Goal: Task Accomplishment & Management: Complete application form

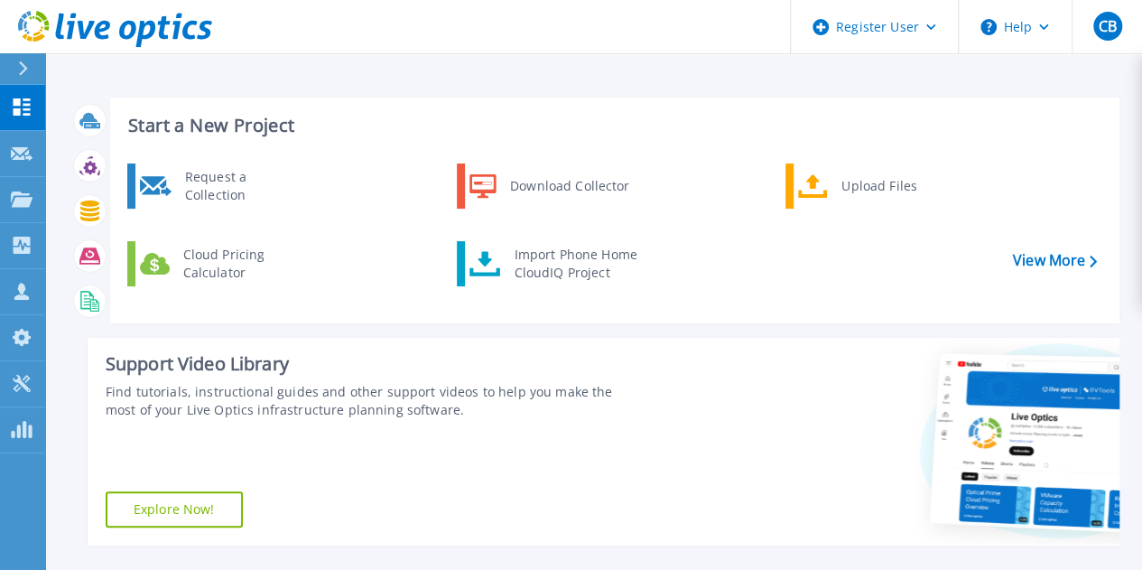
click at [25, 61] on icon at bounding box center [23, 68] width 10 height 14
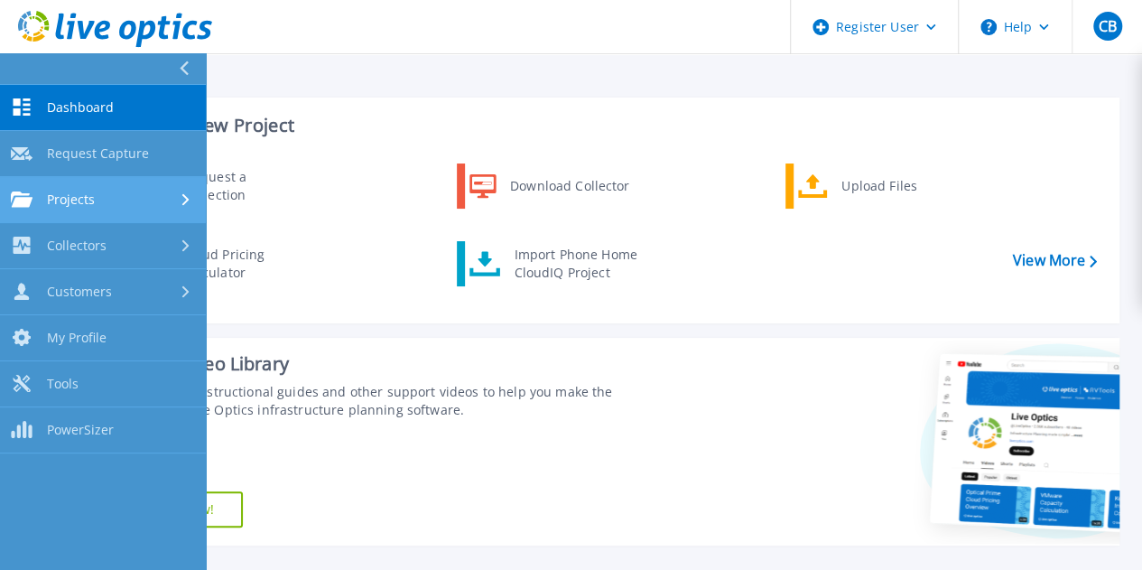
click at [98, 194] on div "Projects" at bounding box center [103, 199] width 184 height 16
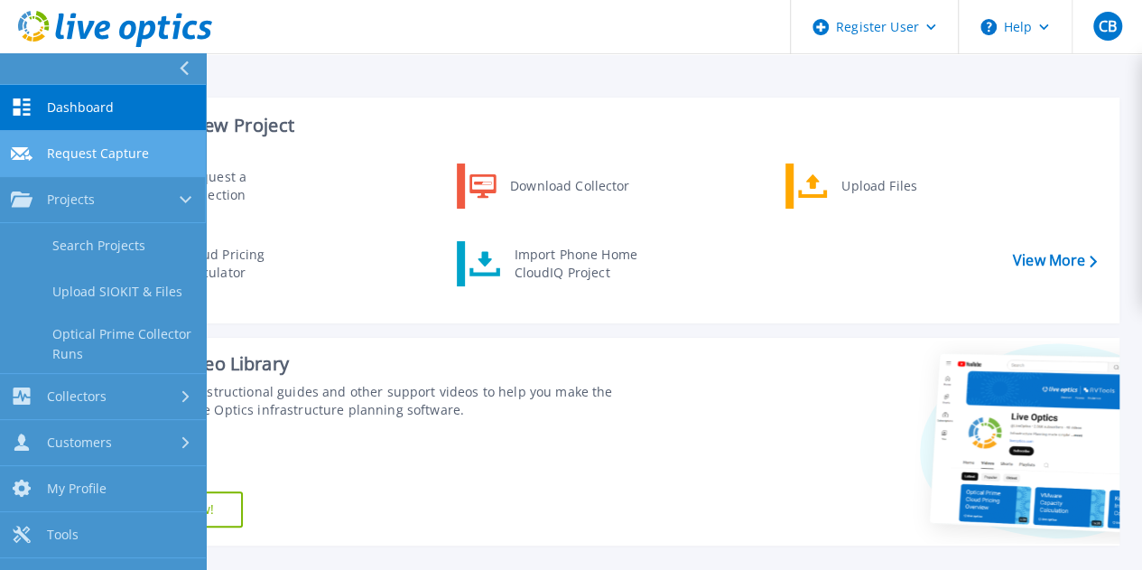
click at [89, 155] on span "Request Capture" at bounding box center [98, 153] width 102 height 16
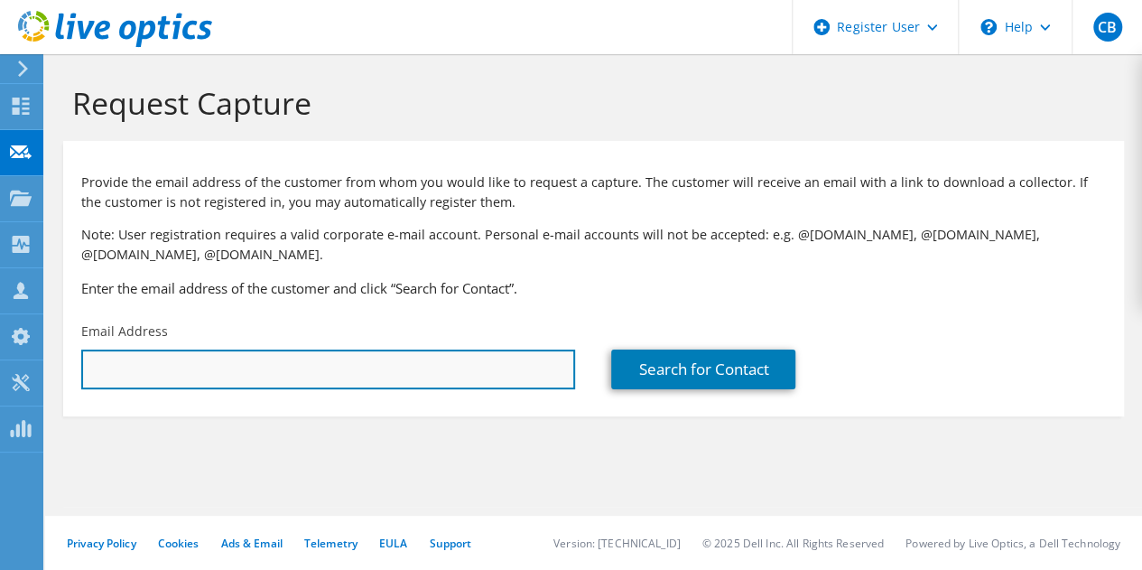
click at [416, 366] on input "text" at bounding box center [328, 369] width 494 height 40
paste input "gashcom@diamondpharmacy.com"
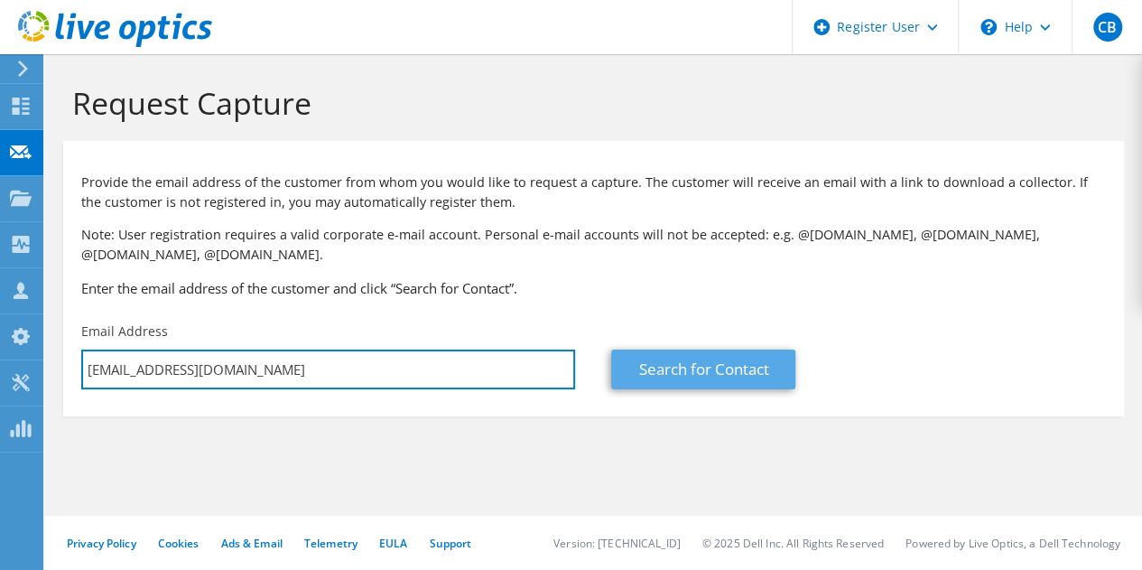
type input "gashcom@diamondpharmacy.com"
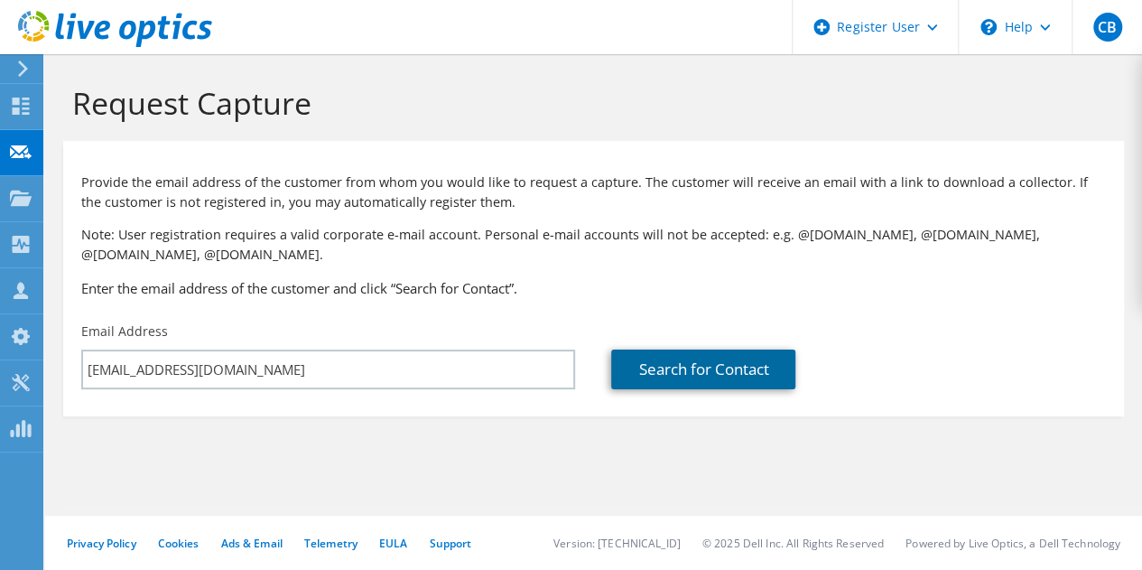
click at [722, 368] on link "Search for Contact" at bounding box center [703, 369] width 184 height 40
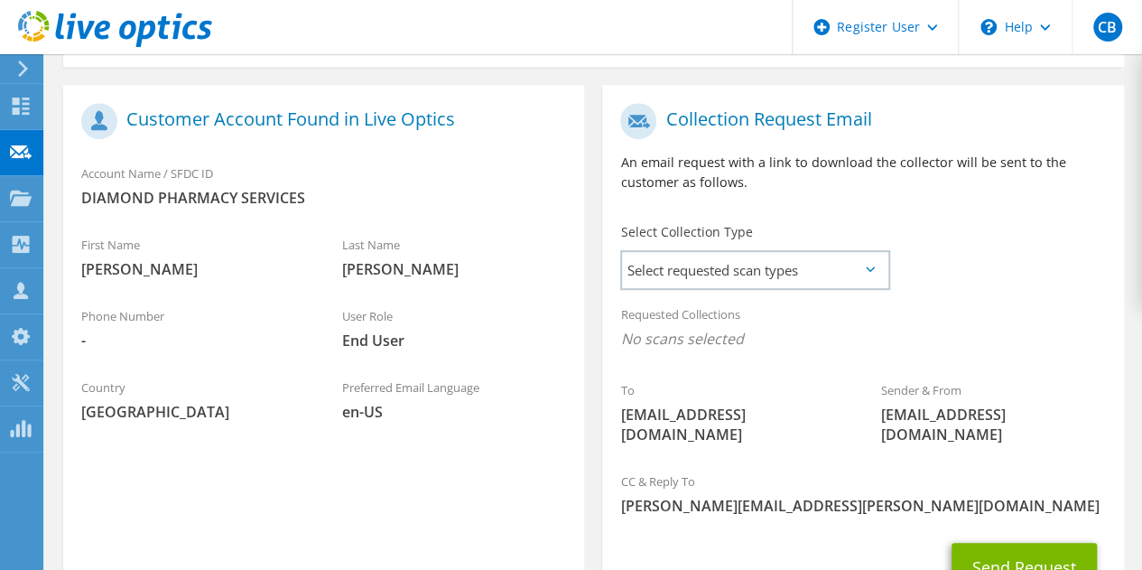
scroll to position [350, 0]
click at [806, 256] on span "Select requested scan types" at bounding box center [754, 269] width 265 height 36
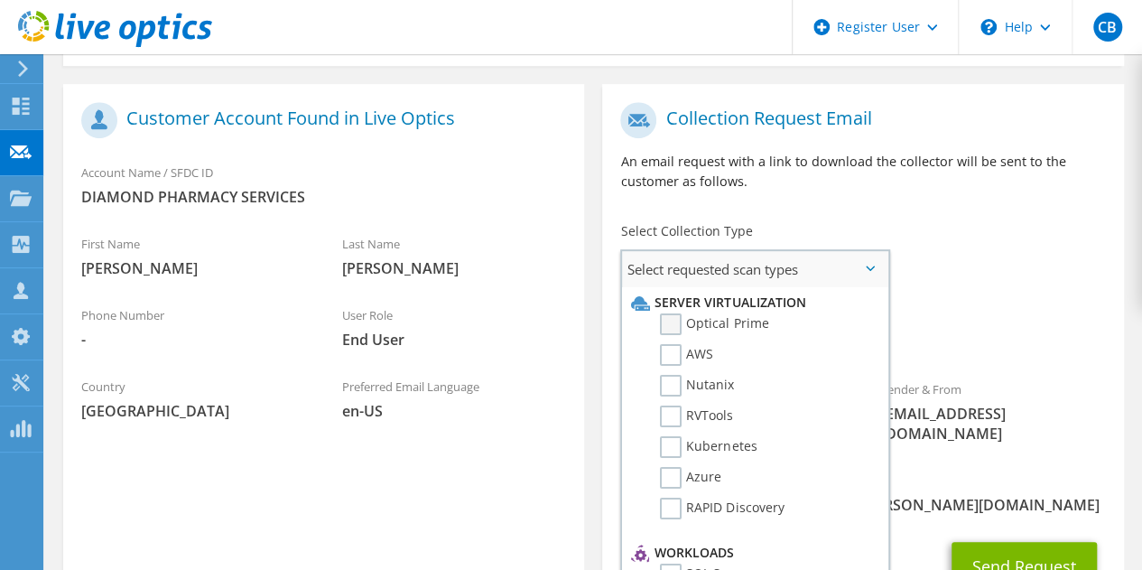
click at [693, 327] on label "Optical Prime" at bounding box center [714, 324] width 108 height 22
click at [0, 0] on input "Optical Prime" at bounding box center [0, 0] width 0 height 0
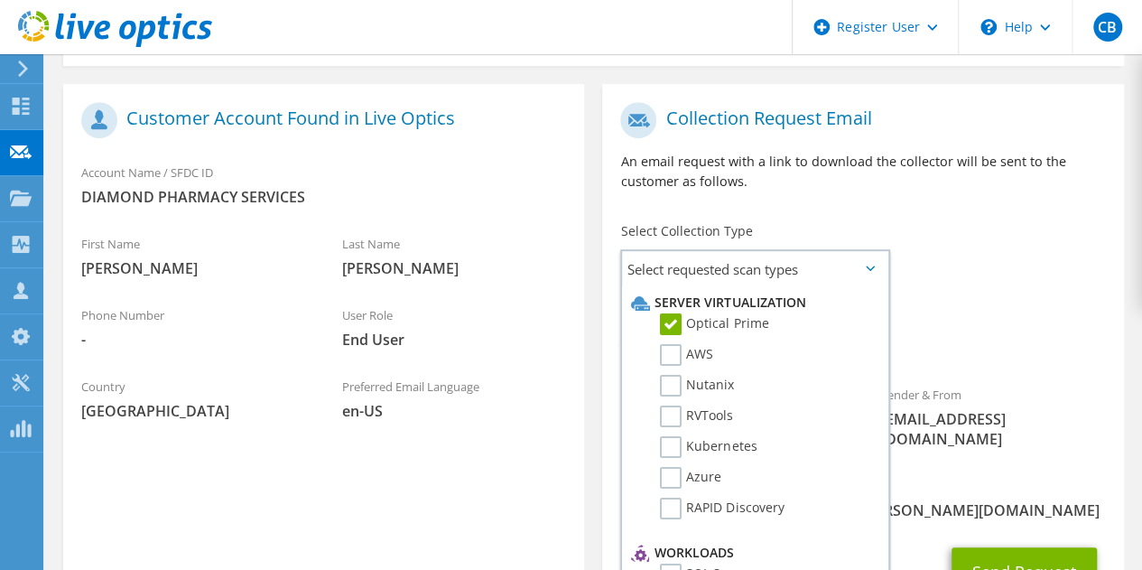
scroll to position [504, 0]
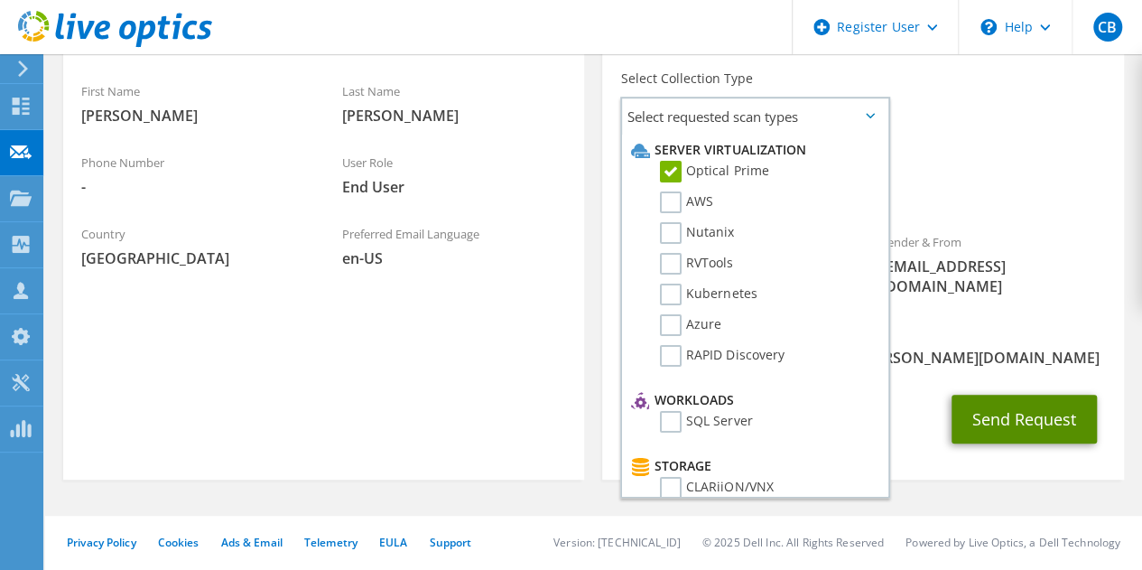
click at [1004, 428] on button "Send Request" at bounding box center [1024, 419] width 145 height 49
